Goal: Obtain resource: Download file/media

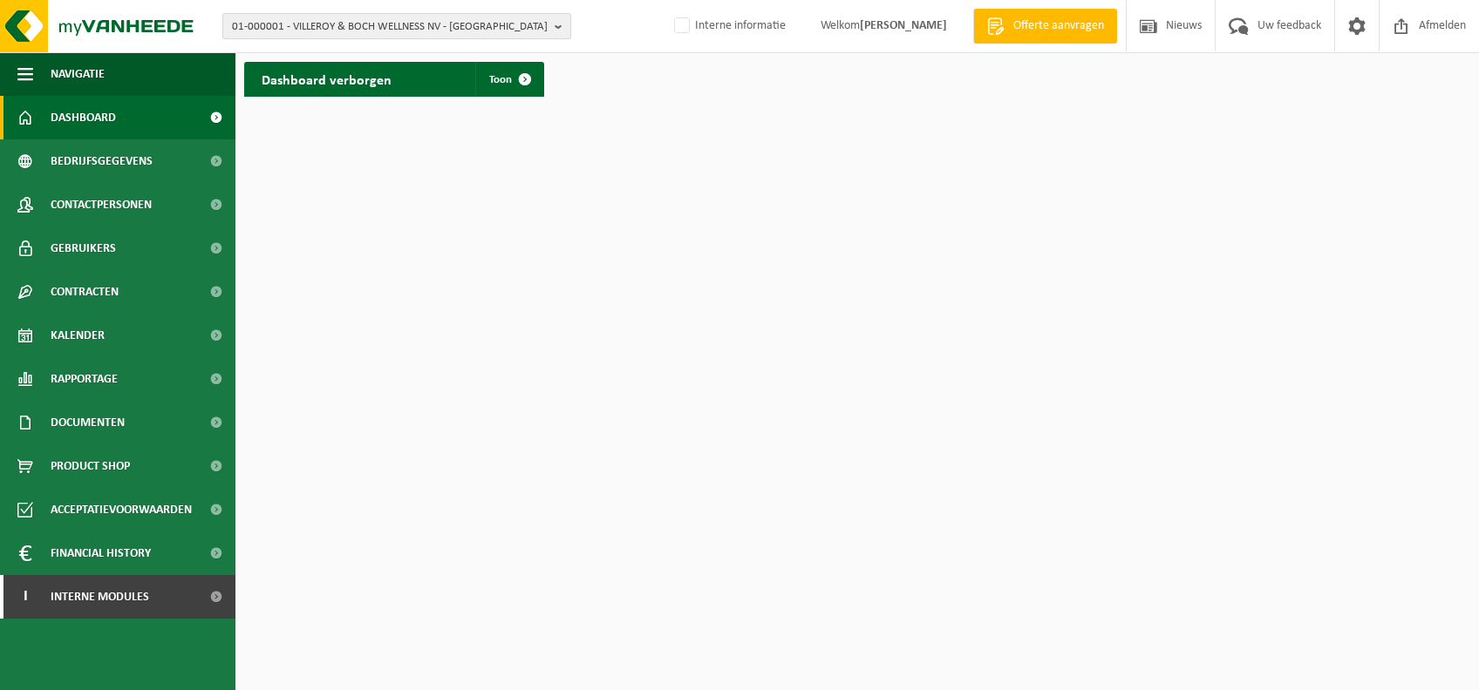
click at [492, 29] on span "01-000001 - VILLEROY & BOCH WELLNESS NV - ROESELARE" at bounding box center [390, 27] width 316 height 26
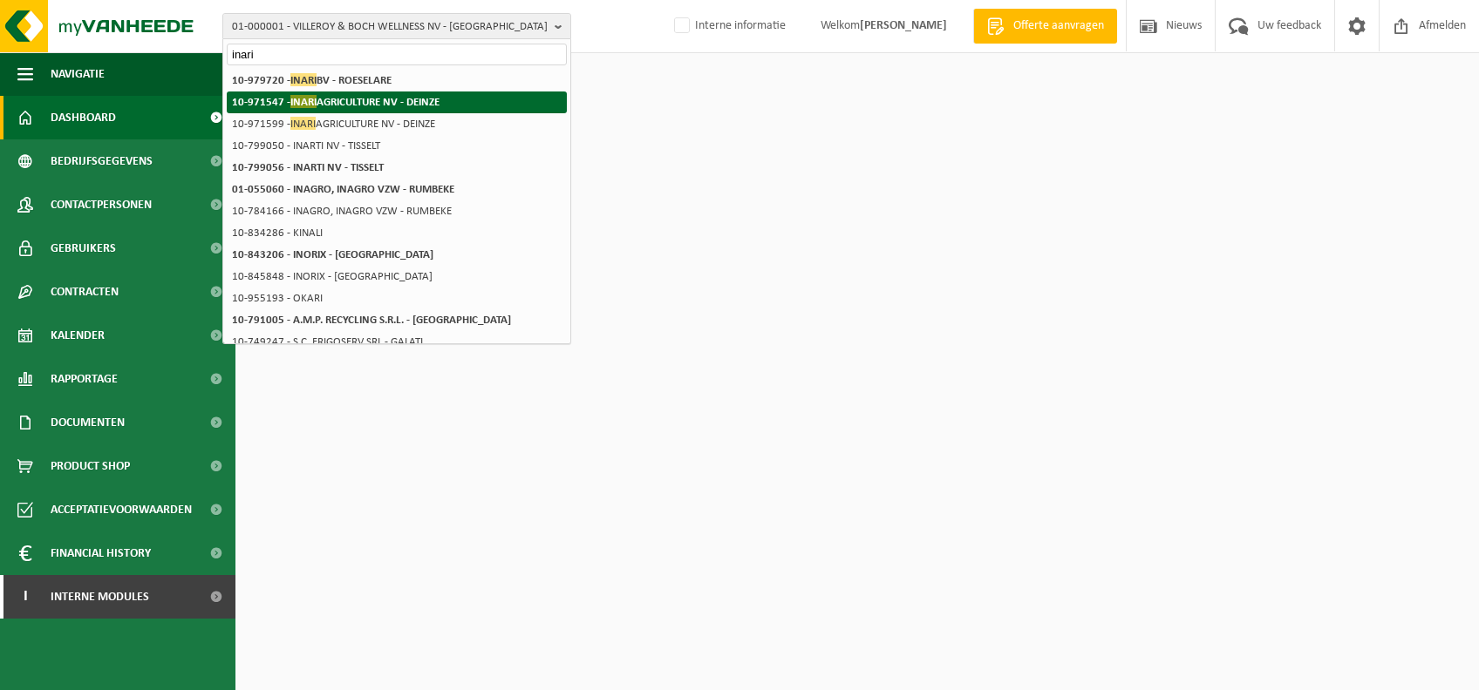
type input "inari"
click at [417, 99] on strong "10-971547 - INARI AGRICULTURE NV - DEINZE" at bounding box center [335, 101] width 207 height 13
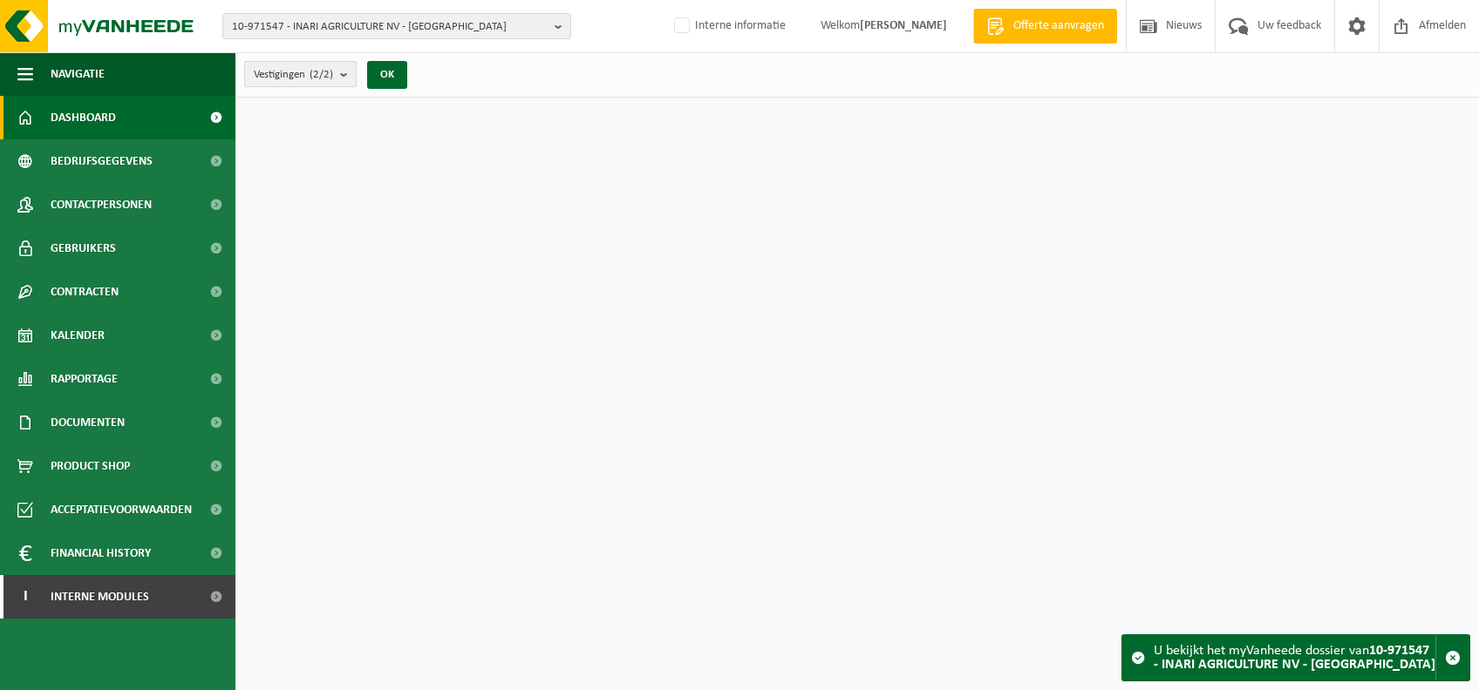
click at [346, 71] on b "submit" at bounding box center [348, 74] width 16 height 24
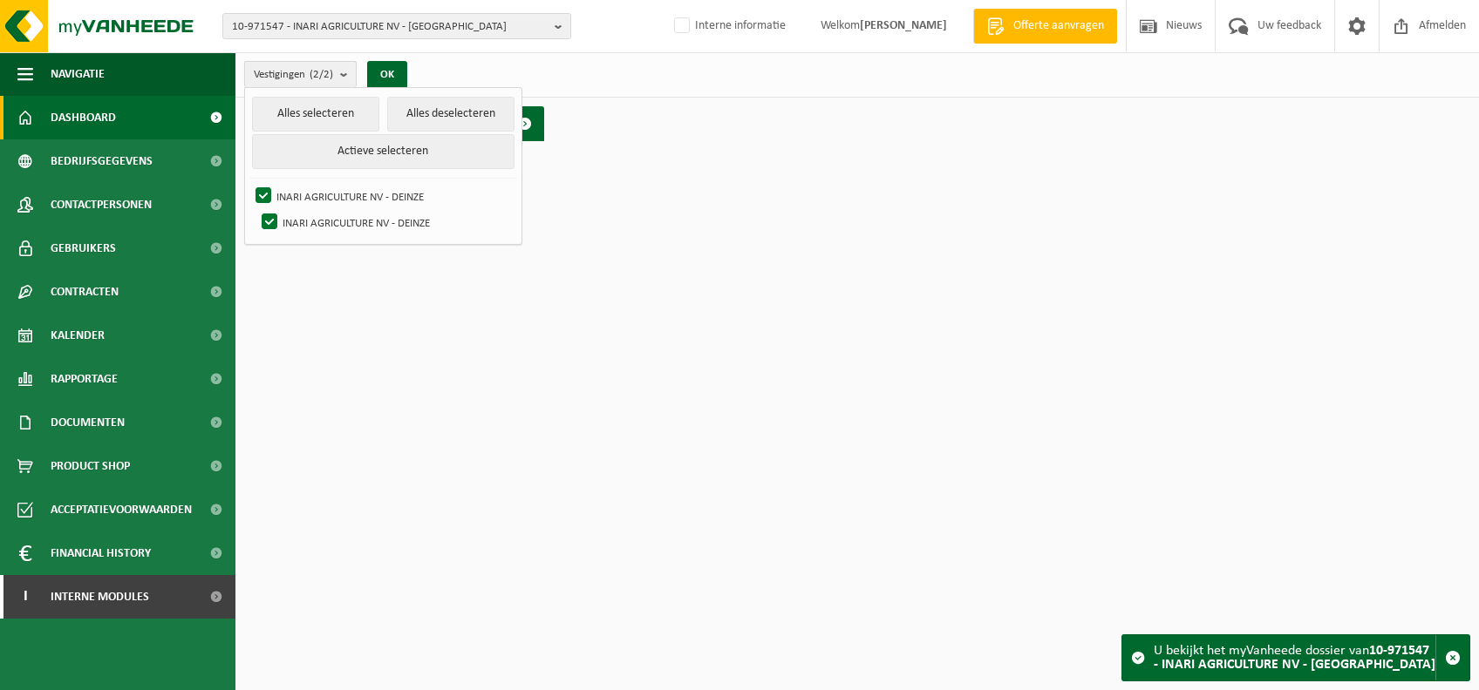
click at [347, 71] on b "submit" at bounding box center [348, 74] width 16 height 25
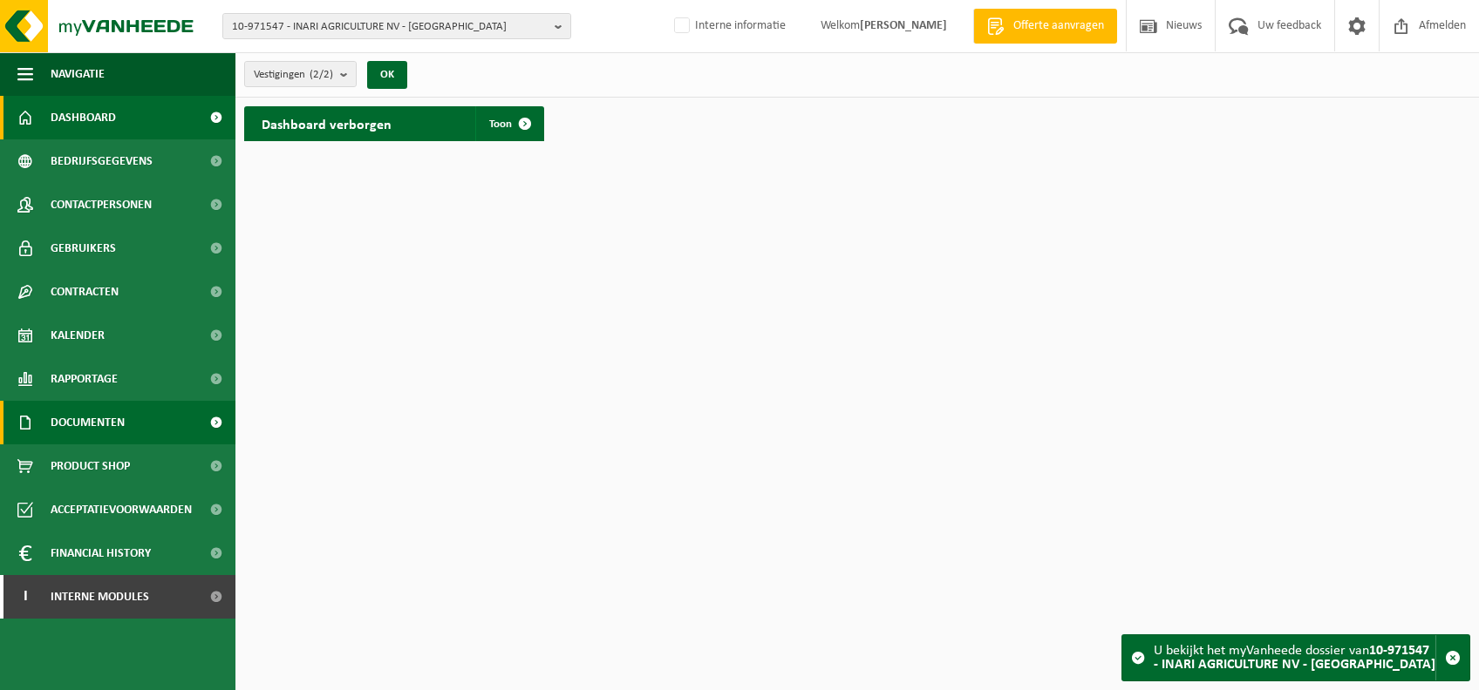
click at [107, 421] on span "Documenten" at bounding box center [88, 423] width 74 height 44
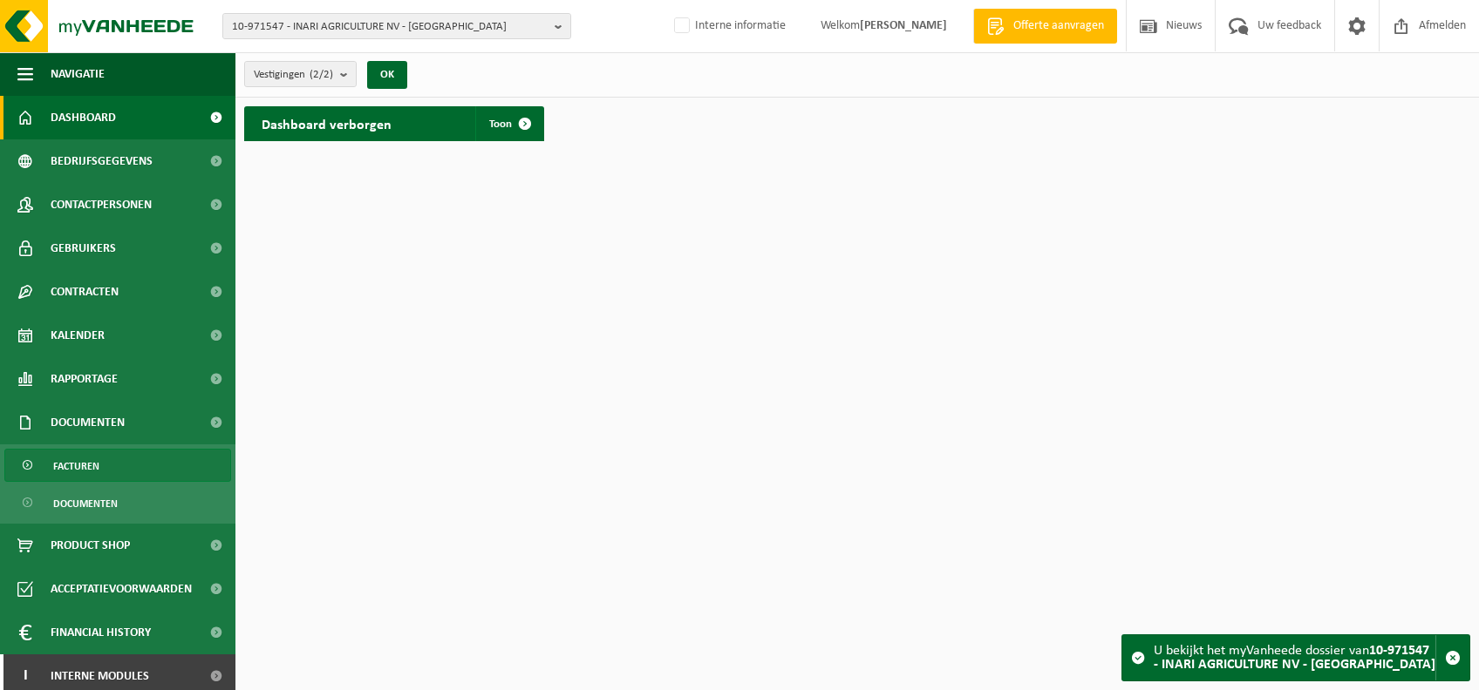
click at [107, 468] on link "Facturen" at bounding box center [117, 465] width 227 height 33
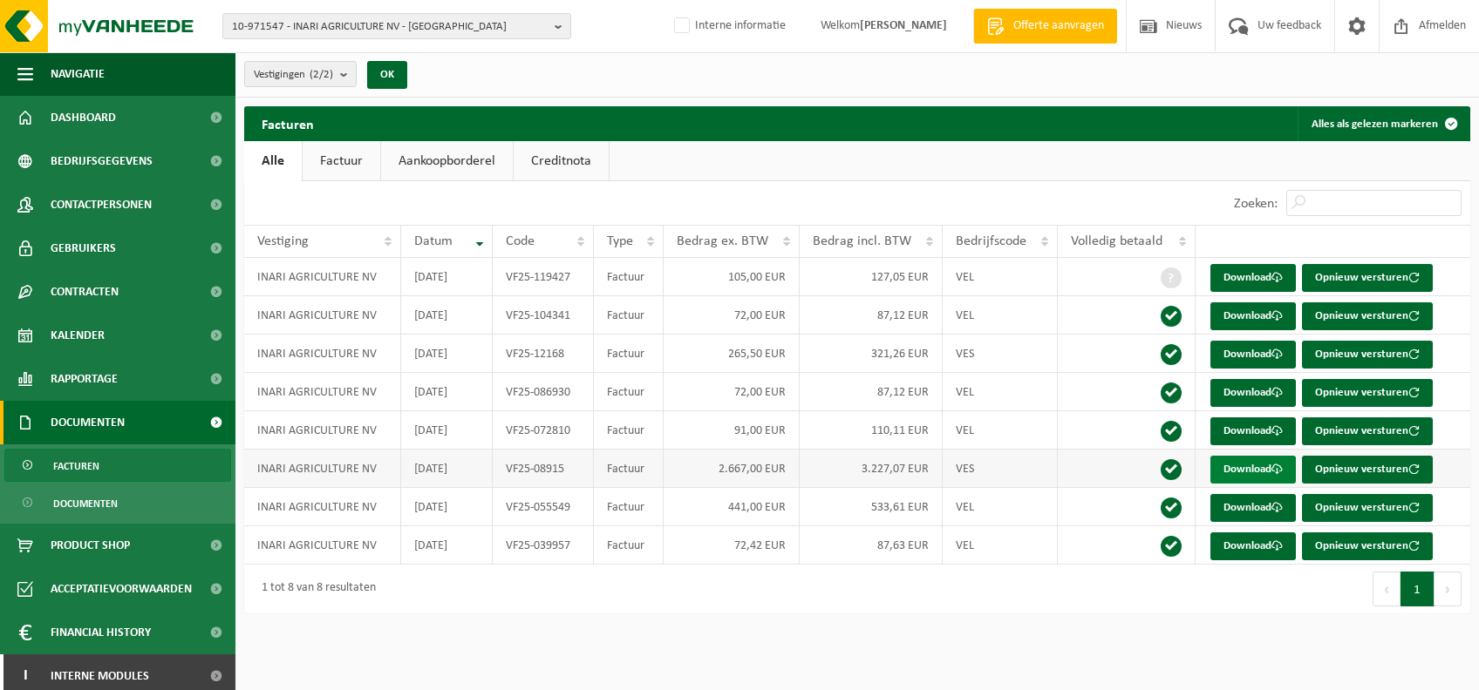
click at [1248, 467] on link "Download" at bounding box center [1252, 470] width 85 height 28
